Goal: Task Accomplishment & Management: Use online tool/utility

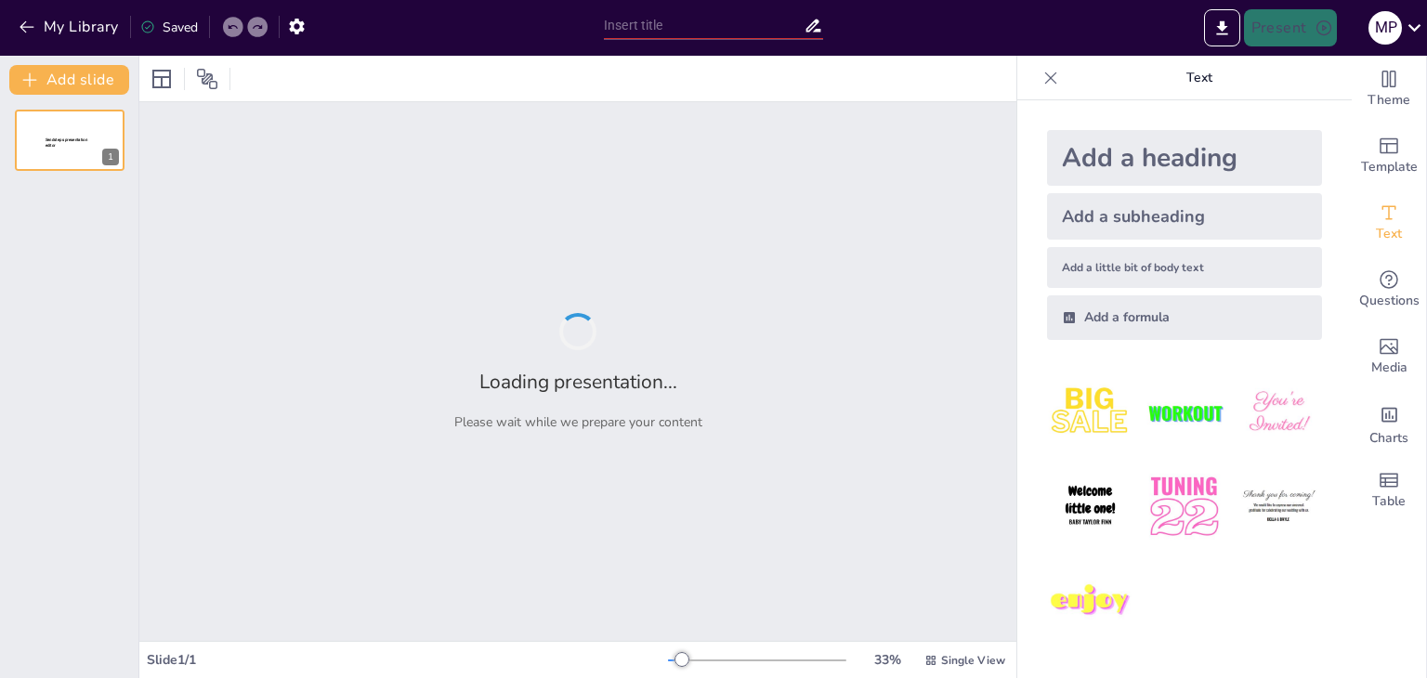
type input "Fosforilación Cíclica: Un Enfoque desde la Biología Molecular"
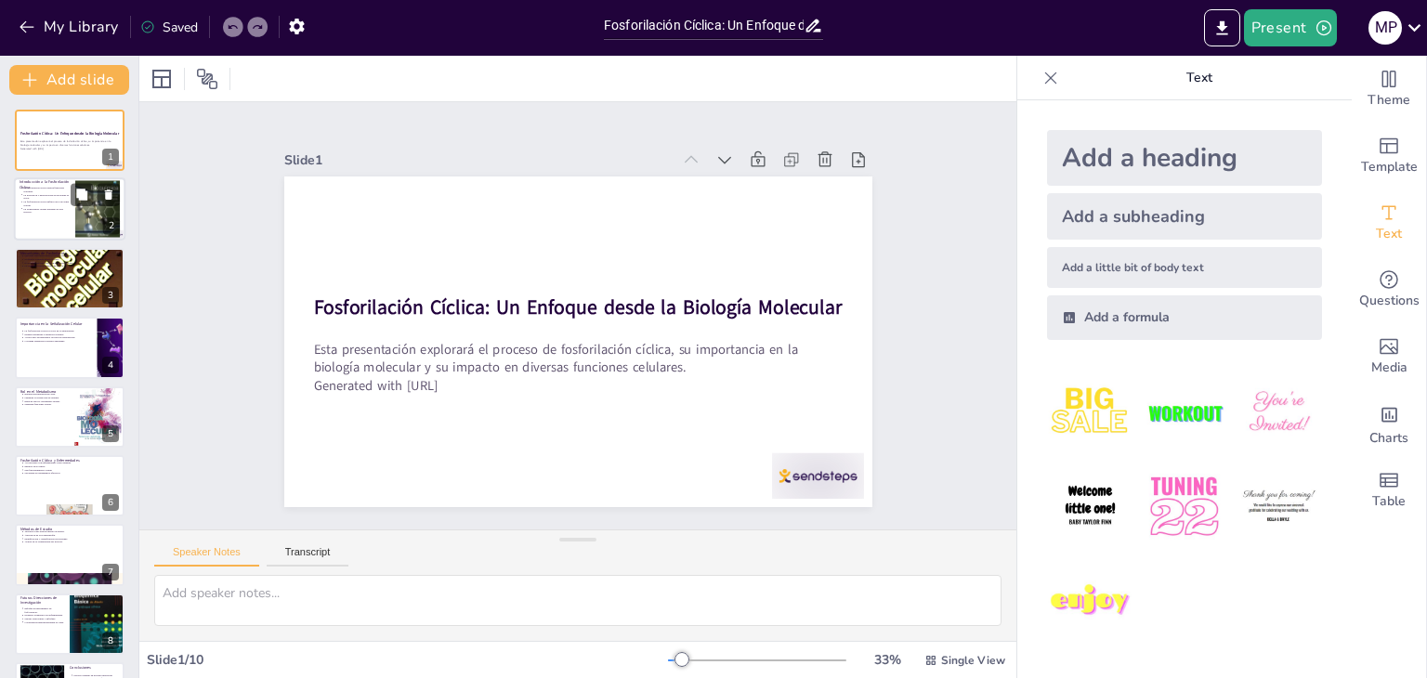
click at [59, 220] on div at bounding box center [69, 209] width 111 height 63
type textarea "La regulación de funciones celulares es un aspecto crítico de la fosforilación …"
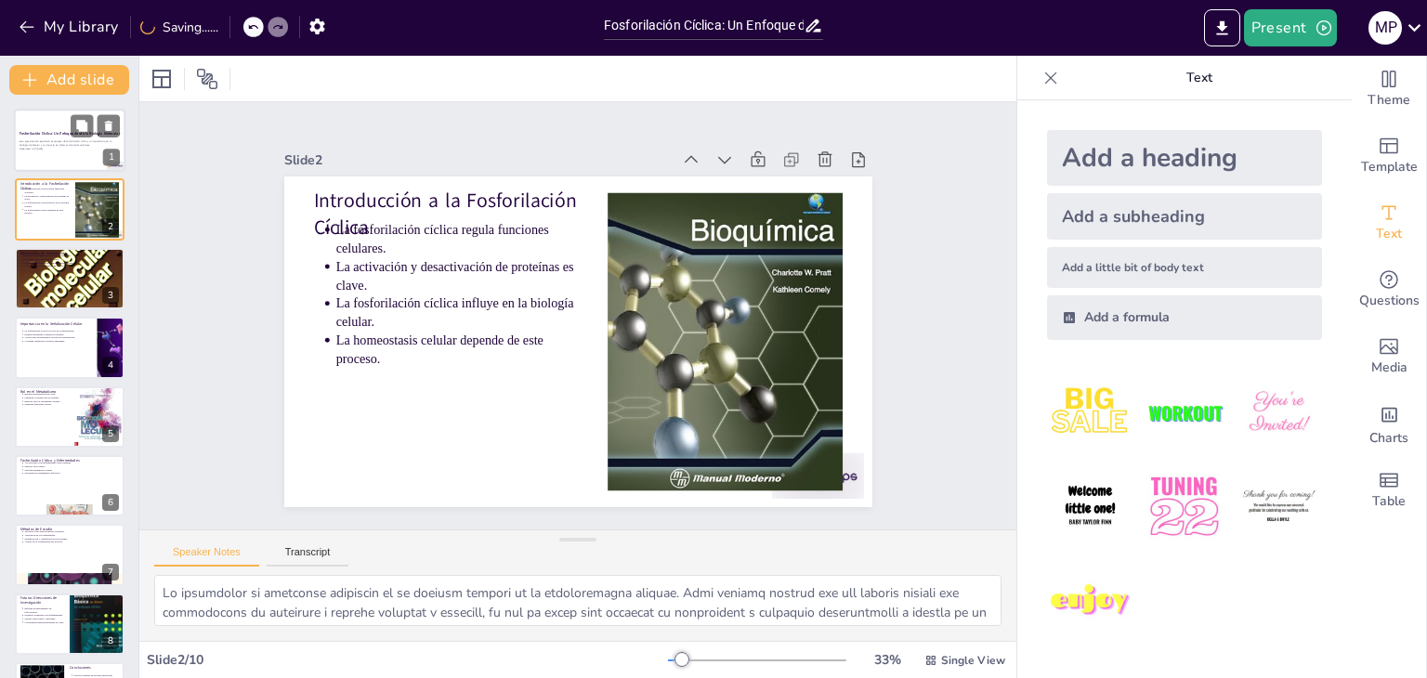
click at [38, 144] on p "Esta presentación explorará el proceso de fosforilación cíclica, su importancia…" at bounding box center [70, 143] width 100 height 7
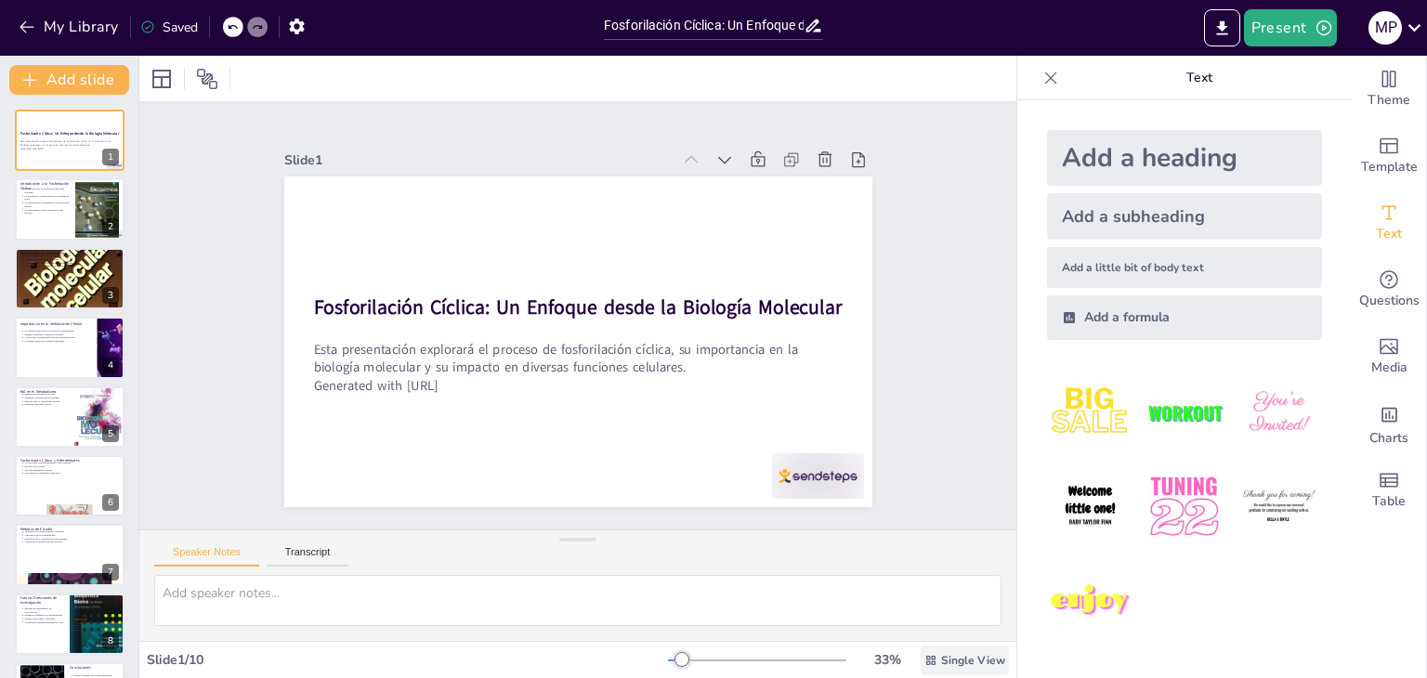
click at [926, 658] on icon at bounding box center [930, 659] width 9 height 9
click at [222, 491] on div "Slide 1 Fosforilación Cíclica: Un Enfoque desde la Biología Molecular Esta pres…" at bounding box center [578, 315] width 728 height 453
click at [427, 80] on icon at bounding box center [421, 79] width 20 height 20
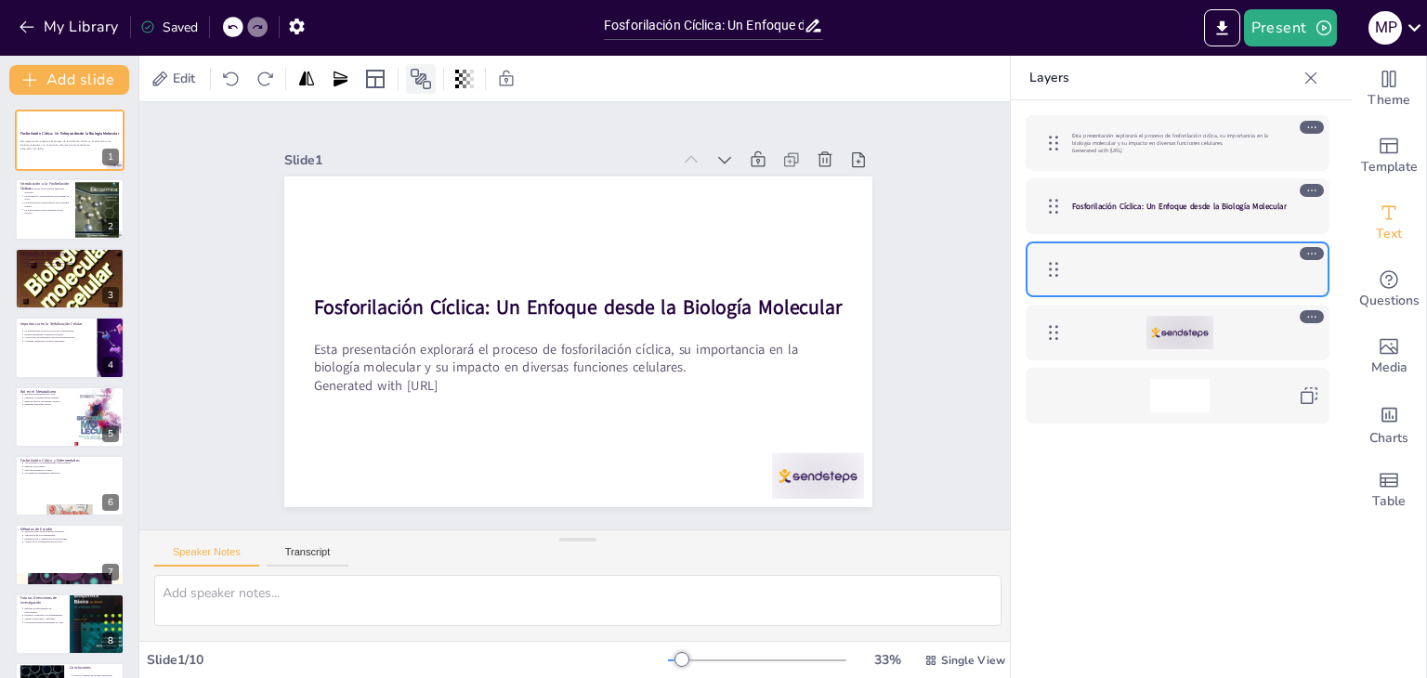
click at [424, 80] on icon at bounding box center [421, 79] width 22 height 22
click at [246, 190] on div "Slide 1 Fosforilación Cíclica: Un Enfoque desde la Biología Molecular Esta pres…" at bounding box center [578, 316] width 756 height 518
click at [926, 658] on icon at bounding box center [930, 659] width 9 height 9
click at [923, 625] on span "List View" at bounding box center [939, 619] width 98 height 18
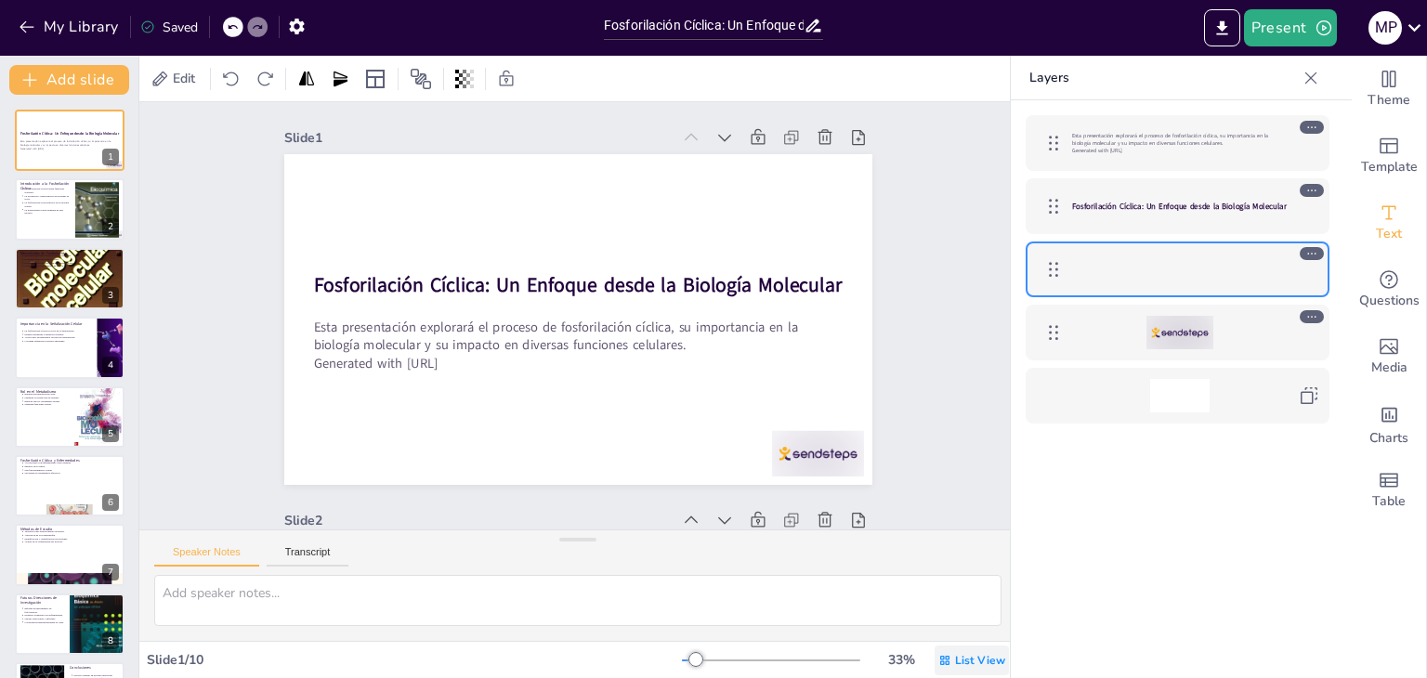
click at [958, 661] on span "List View" at bounding box center [980, 660] width 50 height 15
click at [963, 584] on span "Single View" at bounding box center [945, 582] width 85 height 18
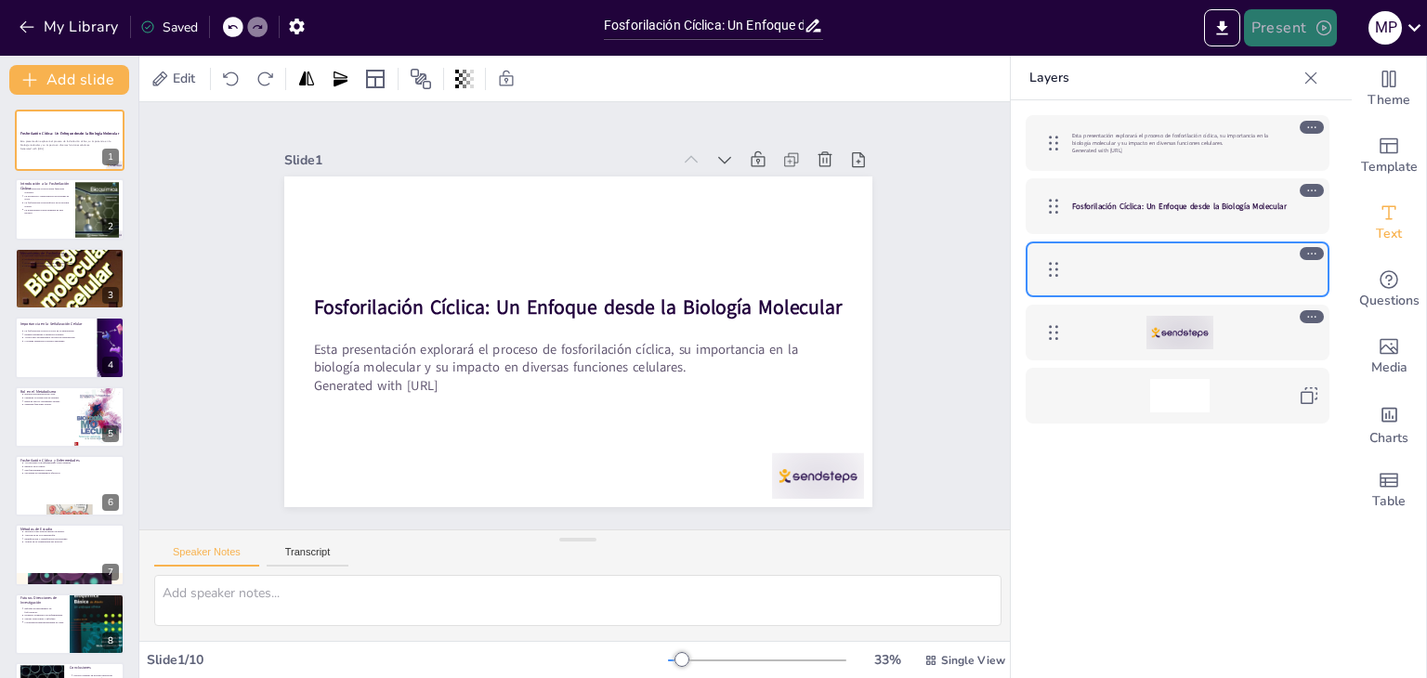
click at [1297, 23] on button "Present" at bounding box center [1290, 27] width 93 height 37
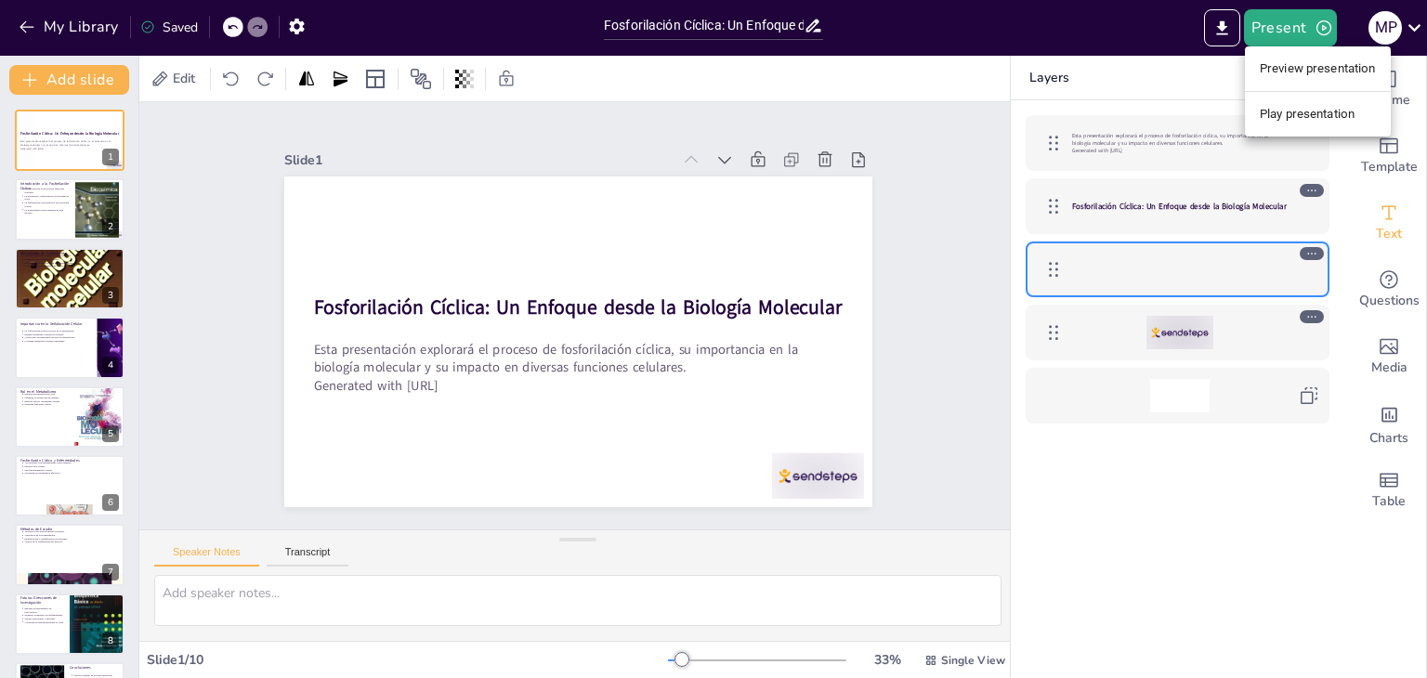
click at [1319, 69] on li "Preview presentation" at bounding box center [1318, 69] width 146 height 30
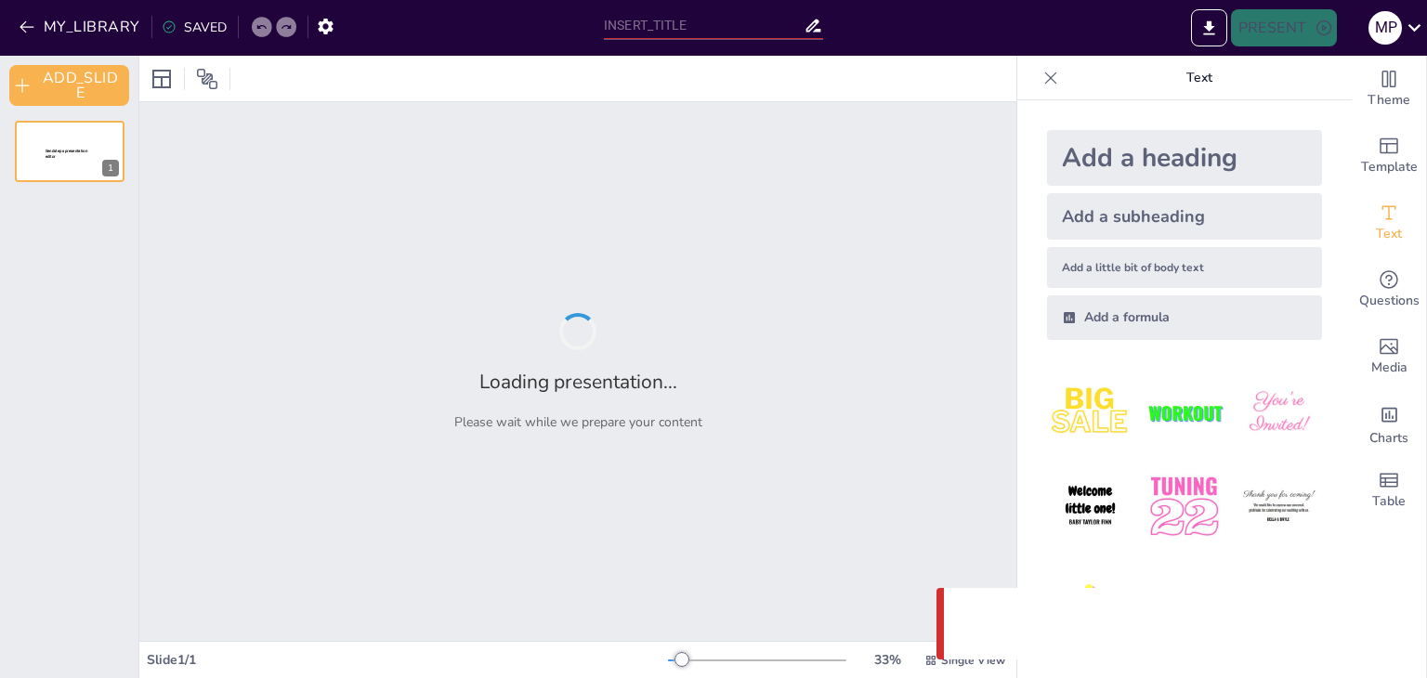
type input "Fosforilación Cíclica: Un Enfoque desde la Biología Molecular"
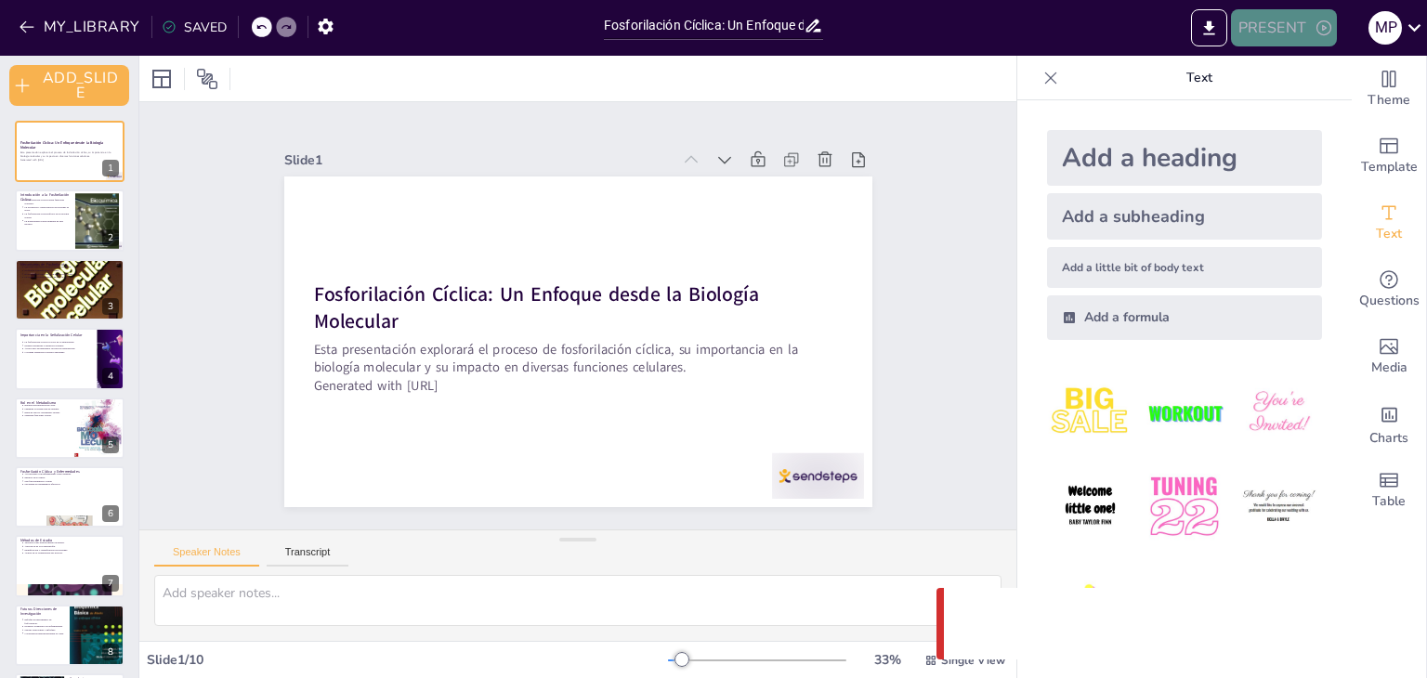
click at [1308, 34] on button "PRESENT" at bounding box center [1284, 27] width 106 height 37
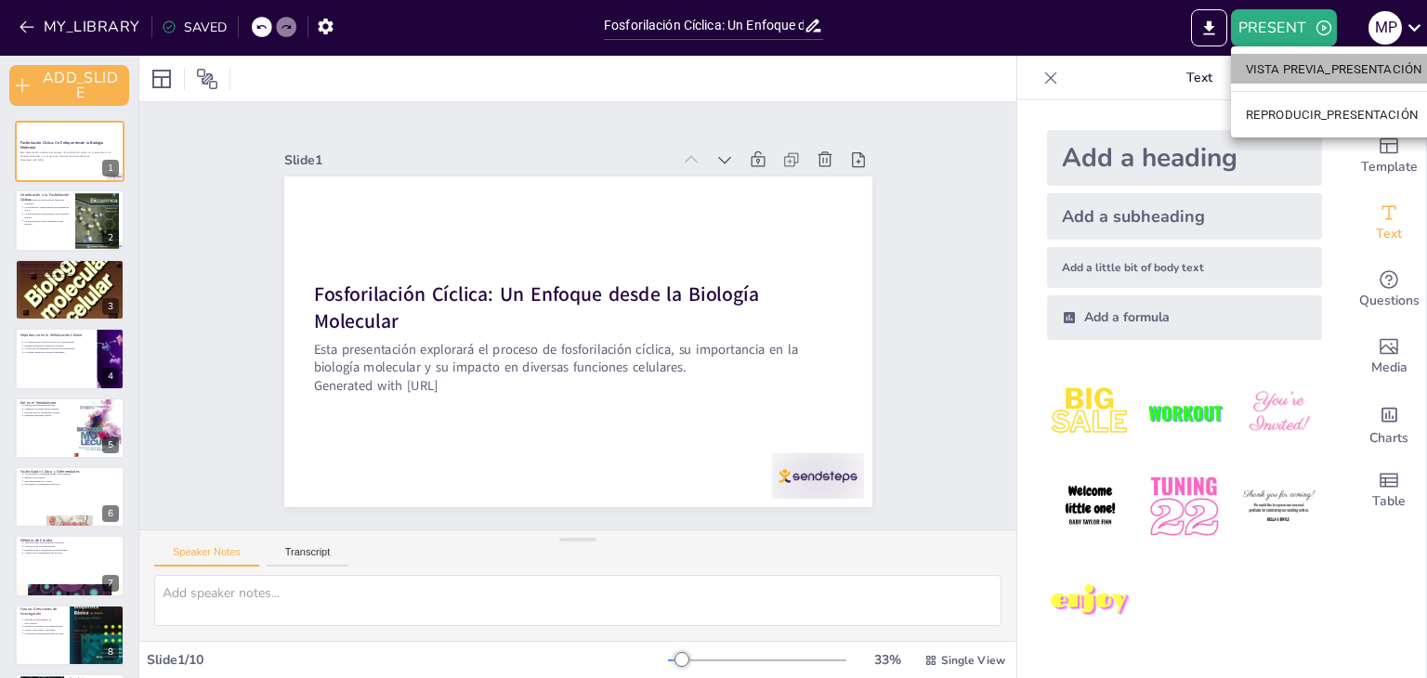
click at [1330, 78] on font "VISTA PREVIA_PRESENTACIÓN" at bounding box center [1333, 68] width 176 height 19
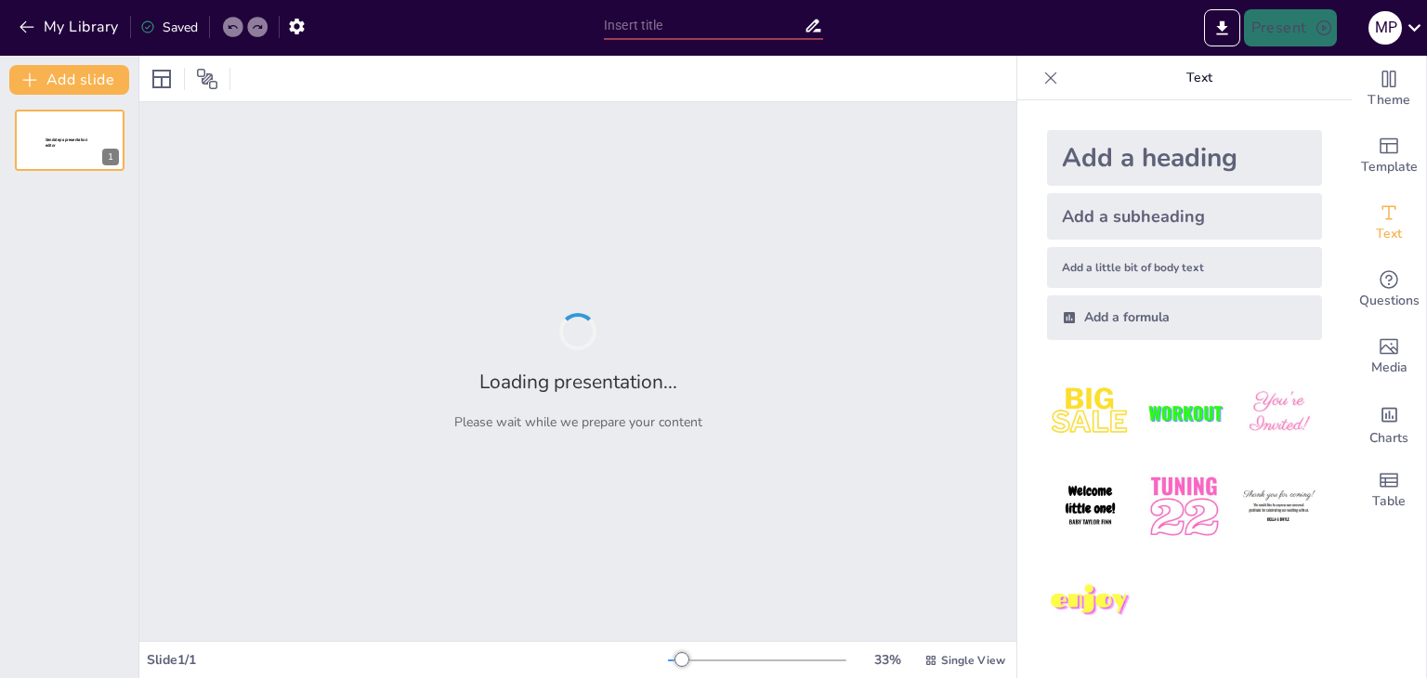
type input "Fosforilación Cíclica: Un Enfoque desde la Biología Molecular"
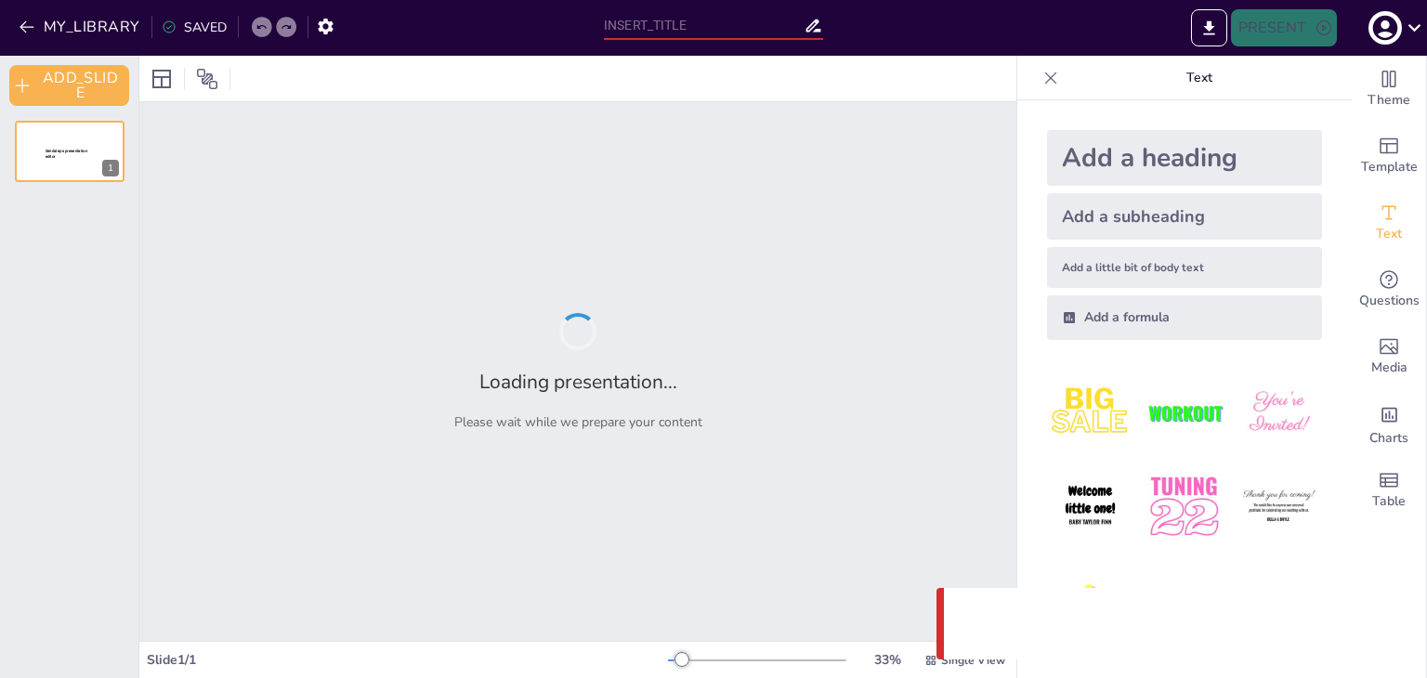
type input "Fosforilación Cíclica: Un Enfoque desde la Biología Molecular"
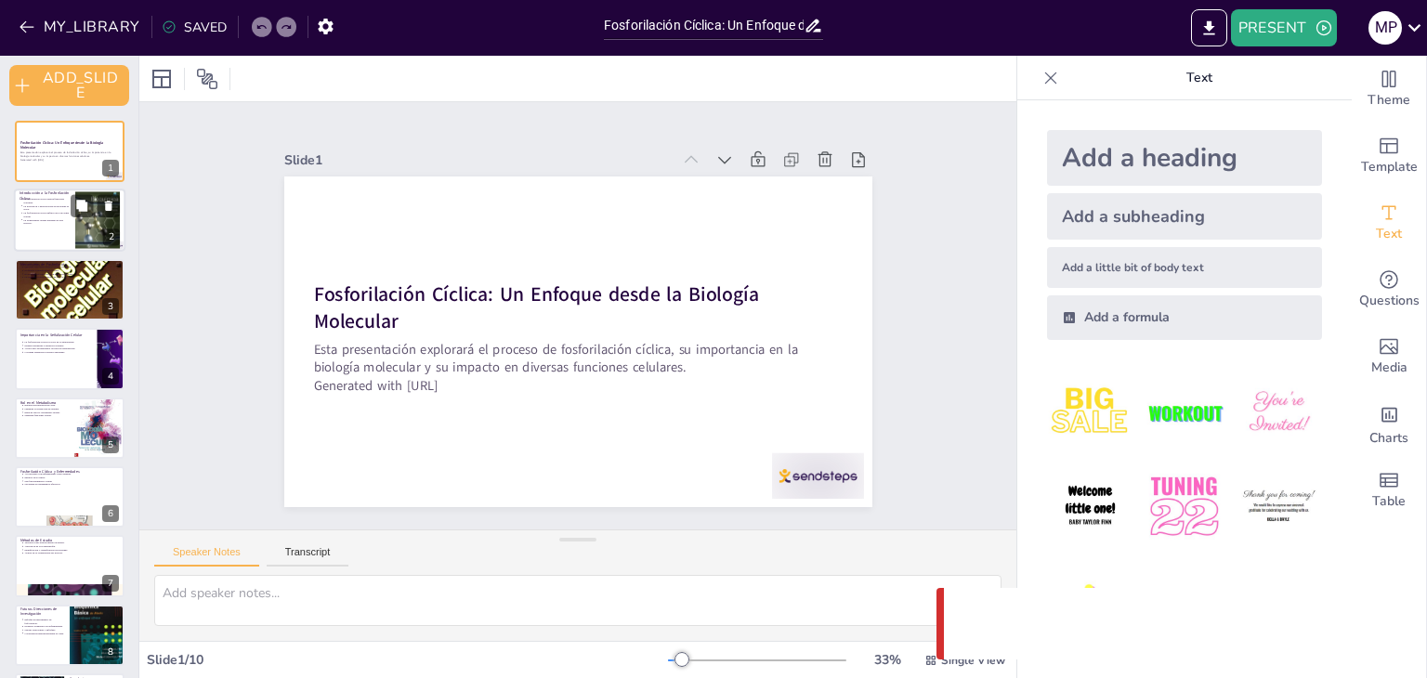
click at [33, 215] on p "La fosforilación cíclica influye en la biología celular." at bounding box center [46, 215] width 46 height 7
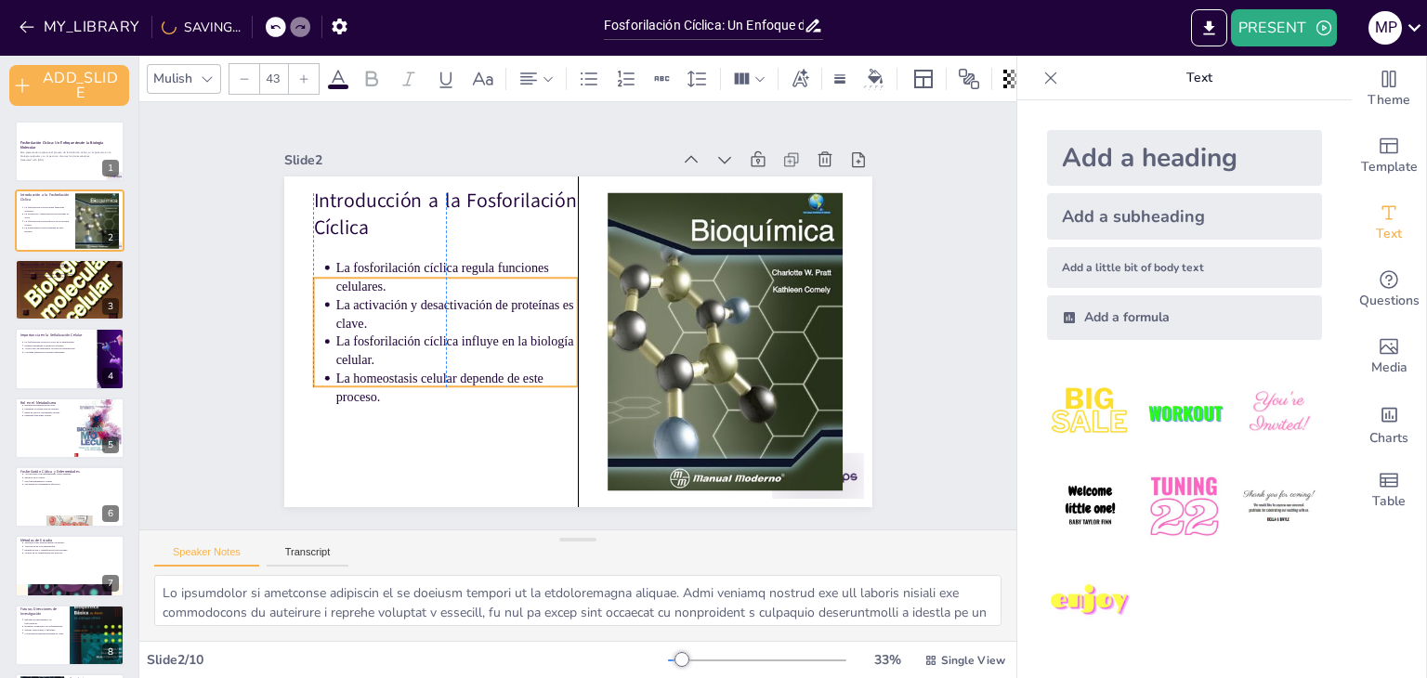
drag, startPoint x: 411, startPoint y: 244, endPoint x: 408, endPoint y: 282, distance: 38.3
click at [408, 282] on p "La fosforilación cíclica regula funciones celulares." at bounding box center [467, 253] width 244 height 86
click at [262, 292] on div "Slide 1 Fosforilación Cíclica: Un Enfoque desde la Biología Molecular Esta pres…" at bounding box center [577, 316] width 631 height 788
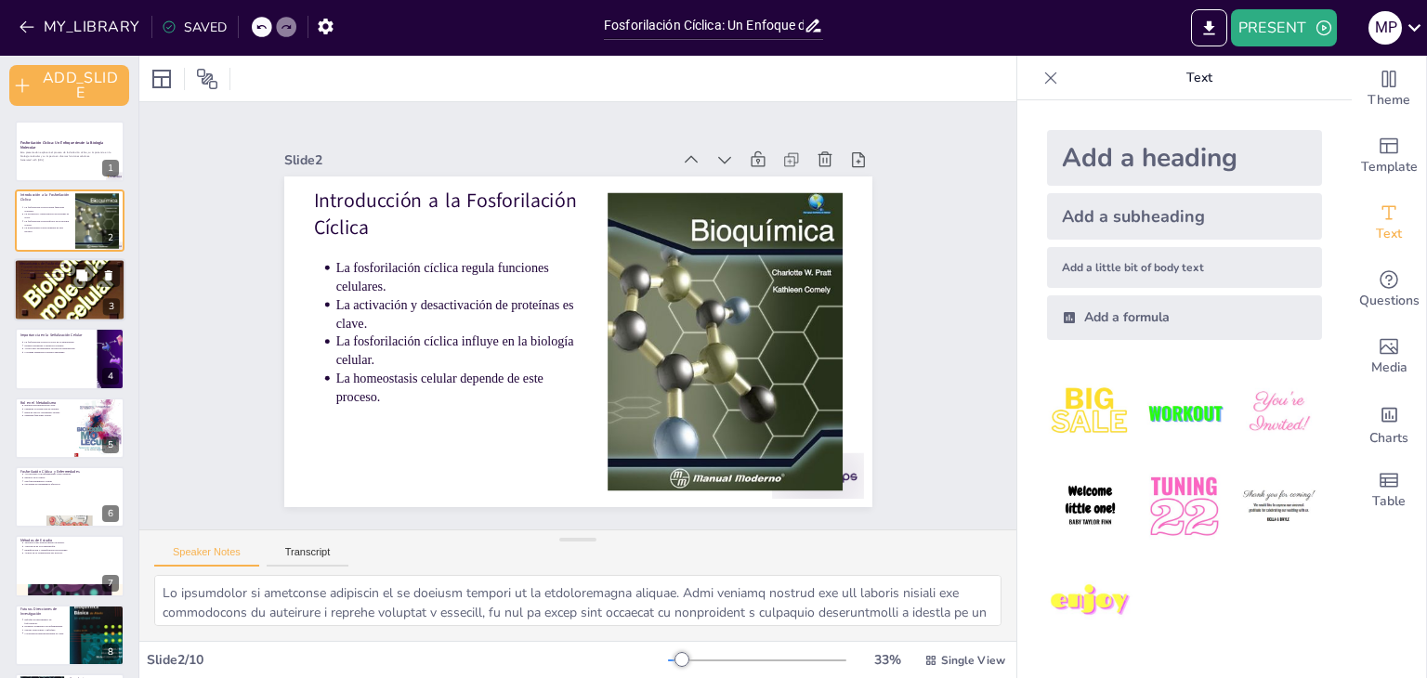
click at [47, 298] on div at bounding box center [69, 289] width 111 height 149
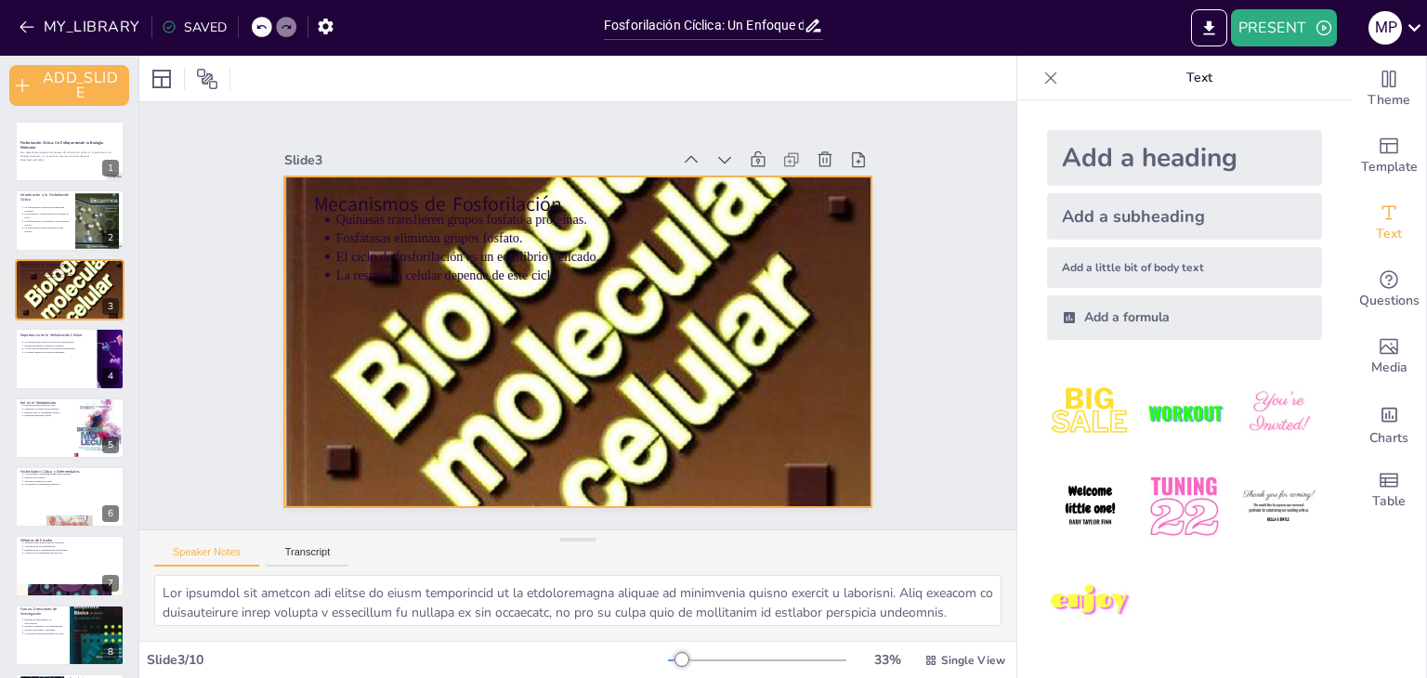
click at [494, 358] on div at bounding box center [552, 324] width 927 height 802
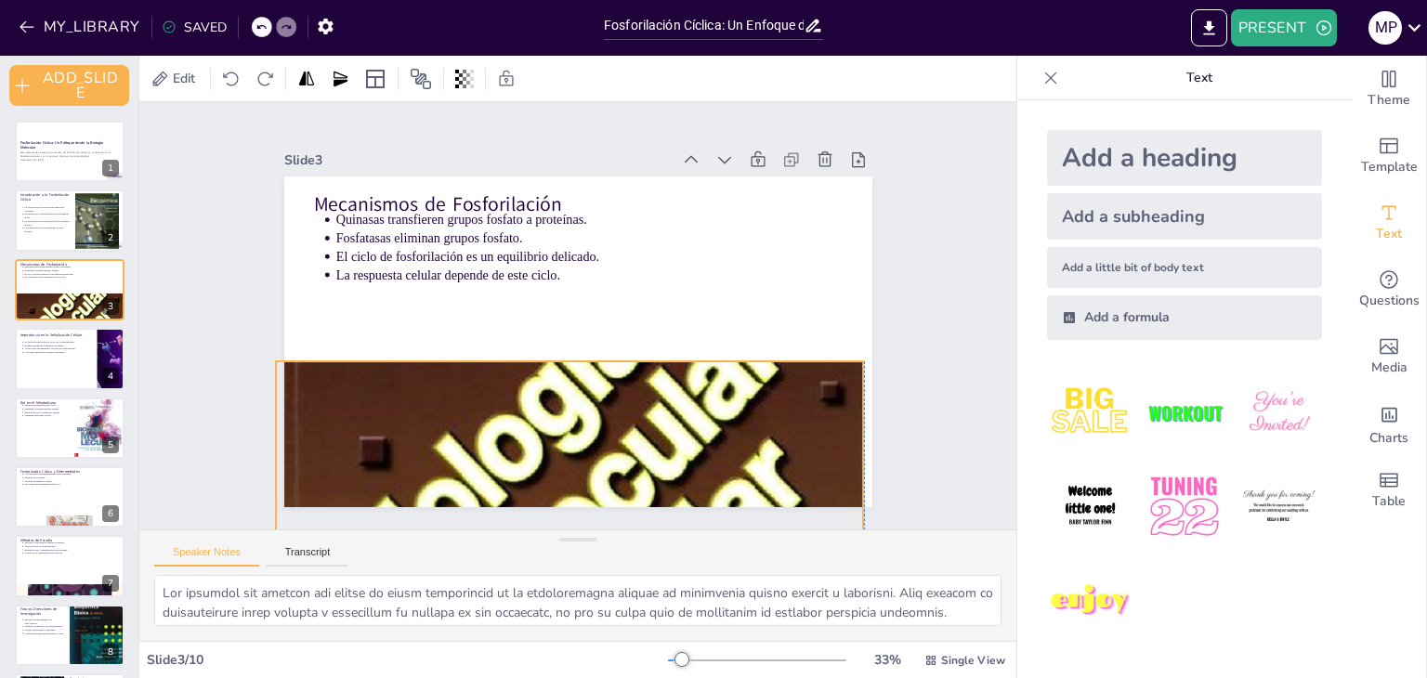
drag, startPoint x: 504, startPoint y: 351, endPoint x: 493, endPoint y: 536, distance: 185.2
click at [493, 536] on div "Slide 1 Fosforilación Cíclica: Un Enfoque desde la Biología Molecular Esta pres…" at bounding box center [577, 371] width 877 height 539
click at [569, 316] on icon at bounding box center [582, 325] width 26 height 26
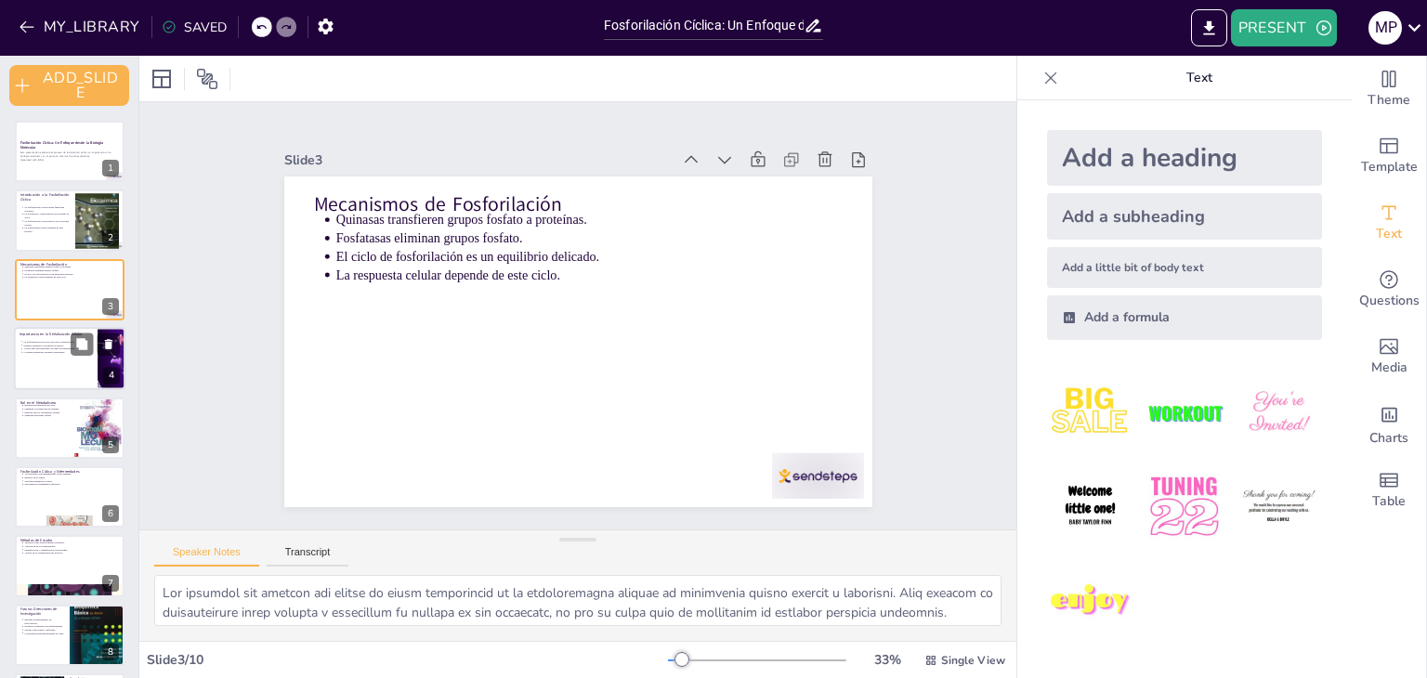
click at [93, 355] on div at bounding box center [69, 358] width 111 height 63
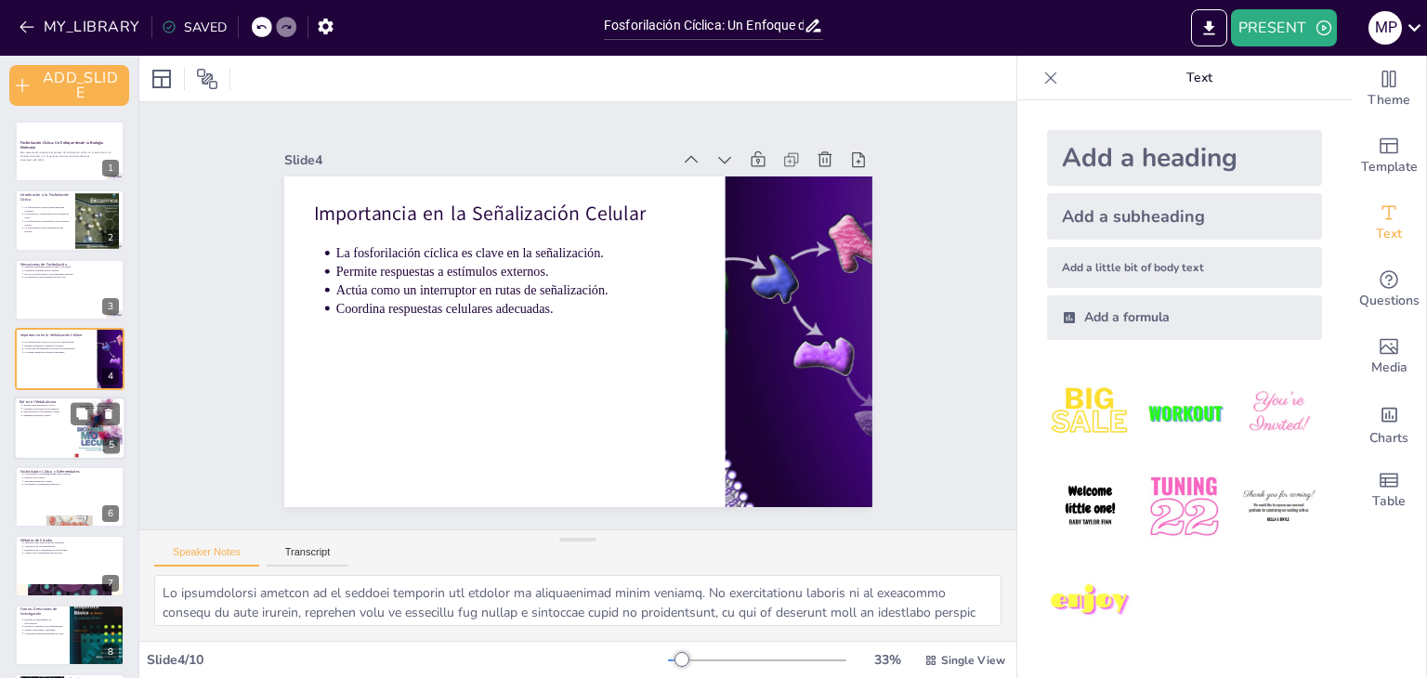
click at [47, 427] on div at bounding box center [69, 428] width 111 height 72
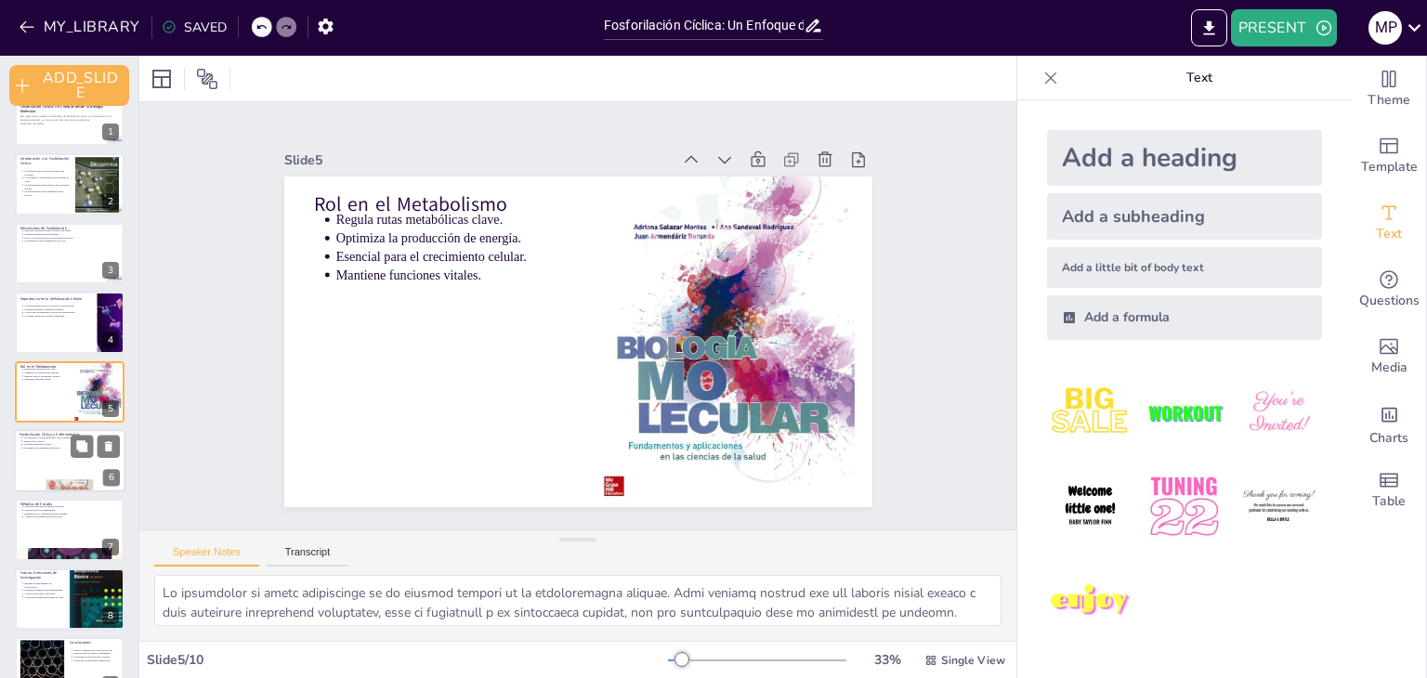
click at [45, 476] on div at bounding box center [69, 460] width 111 height 63
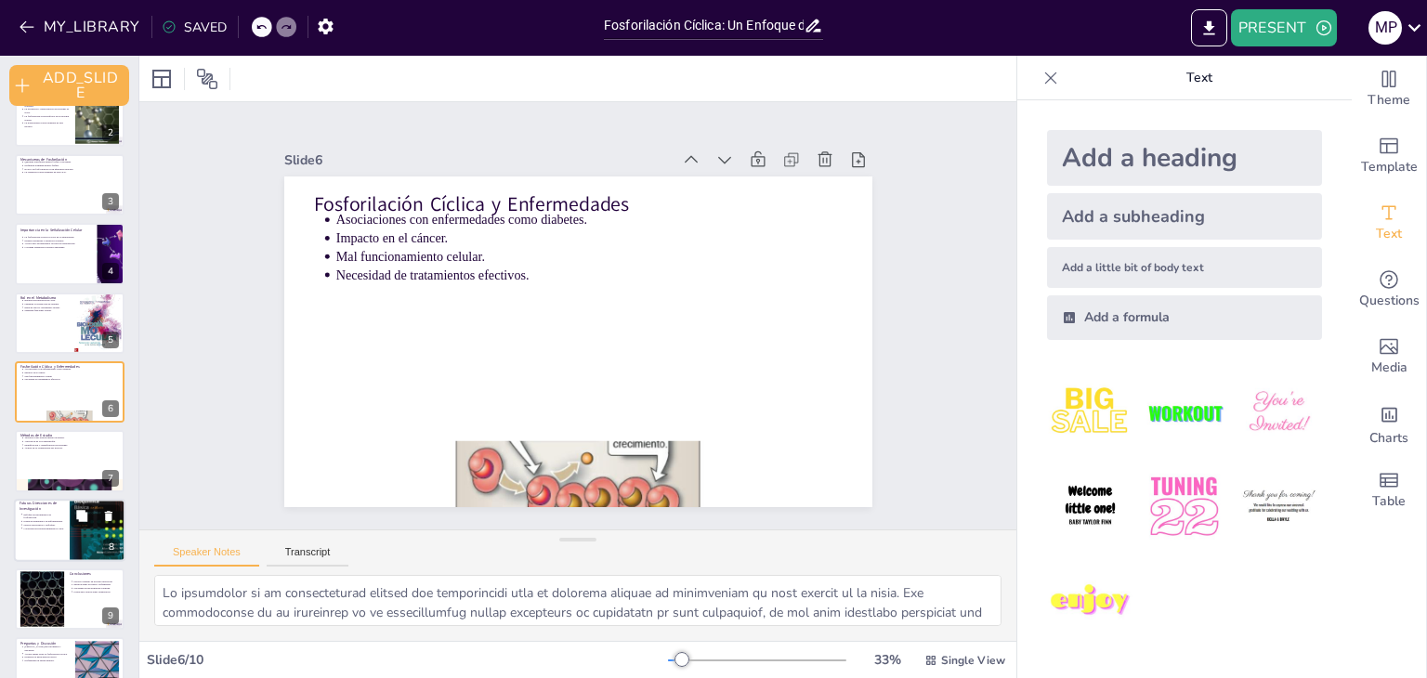
click at [51, 531] on div at bounding box center [69, 530] width 111 height 63
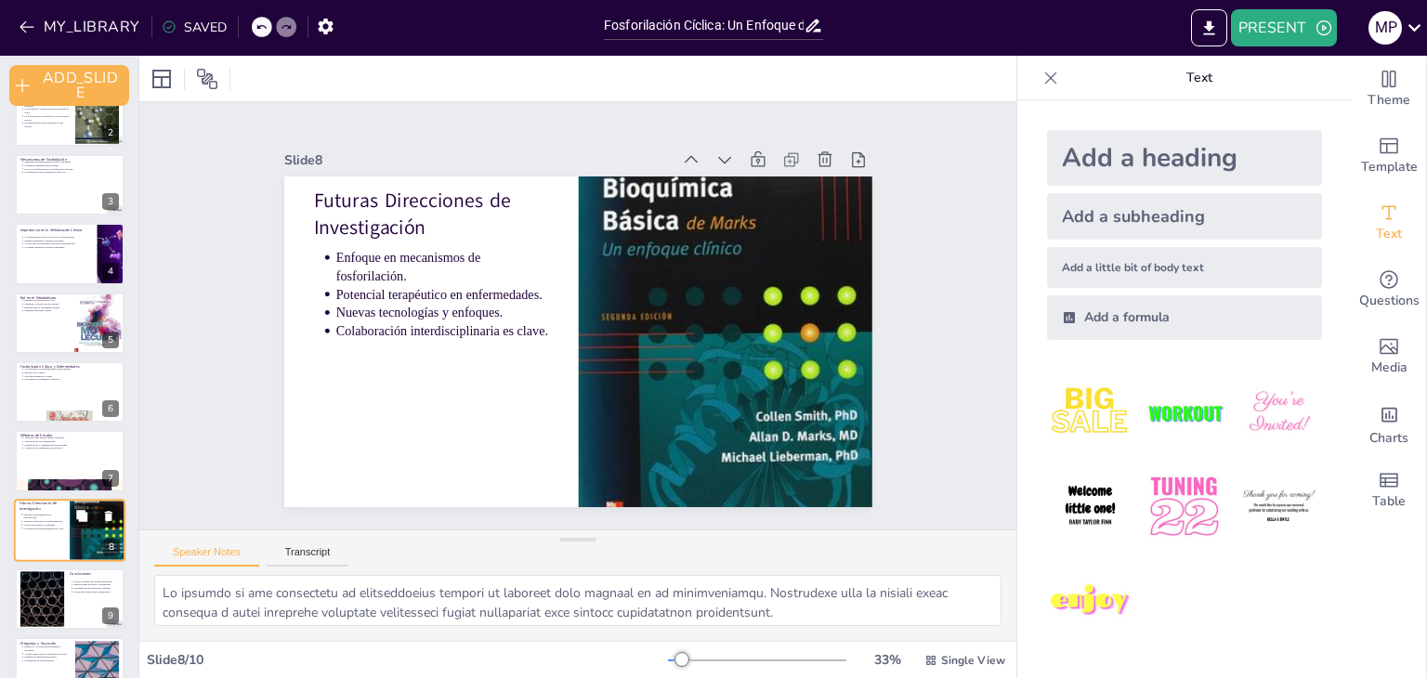
scroll to position [141, 0]
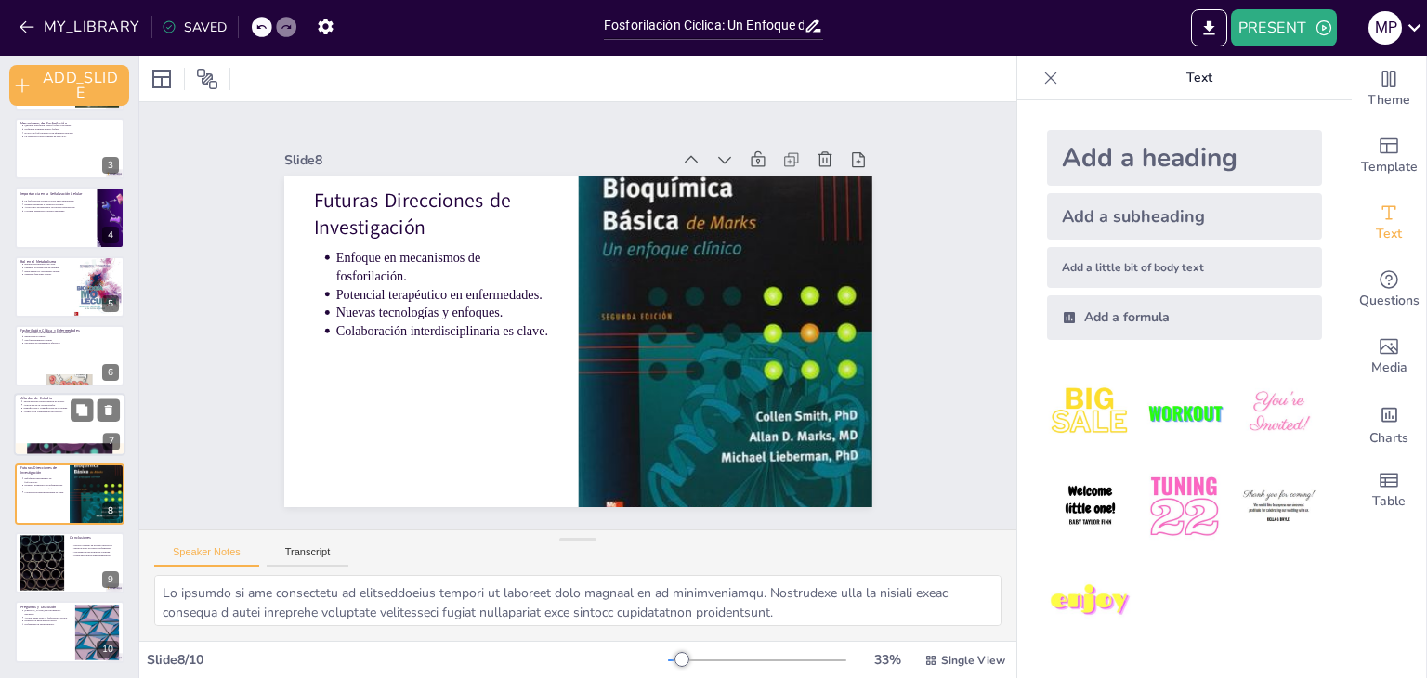
click at [26, 434] on div at bounding box center [69, 425] width 111 height 63
type textarea "La espectrometría de masas es una técnica poderosa utilizada para analizar prot…"
